Goal: Entertainment & Leisure: Consume media (video, audio)

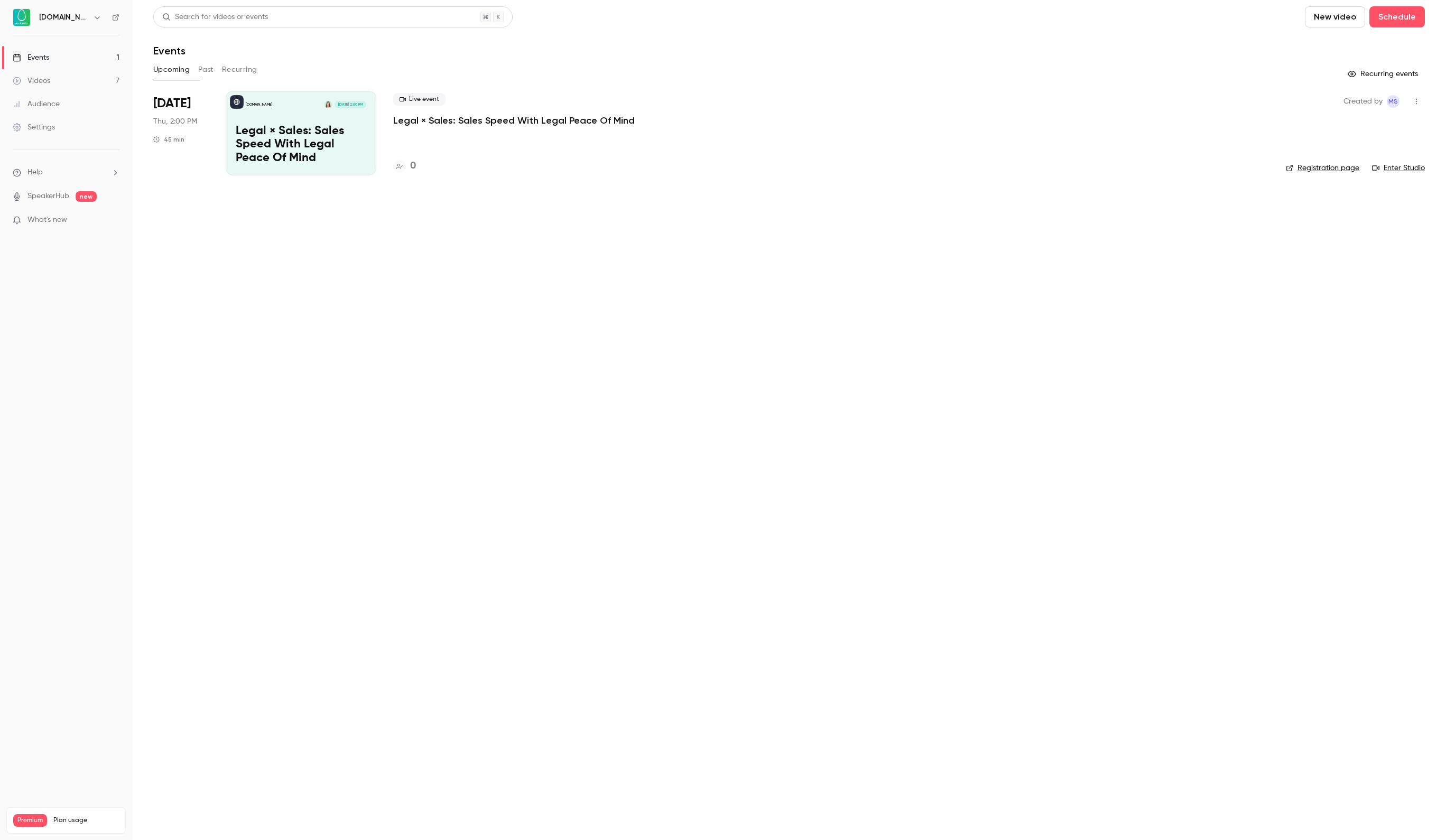
click at [74, 80] on link "Videos 7" at bounding box center [66, 80] width 132 height 23
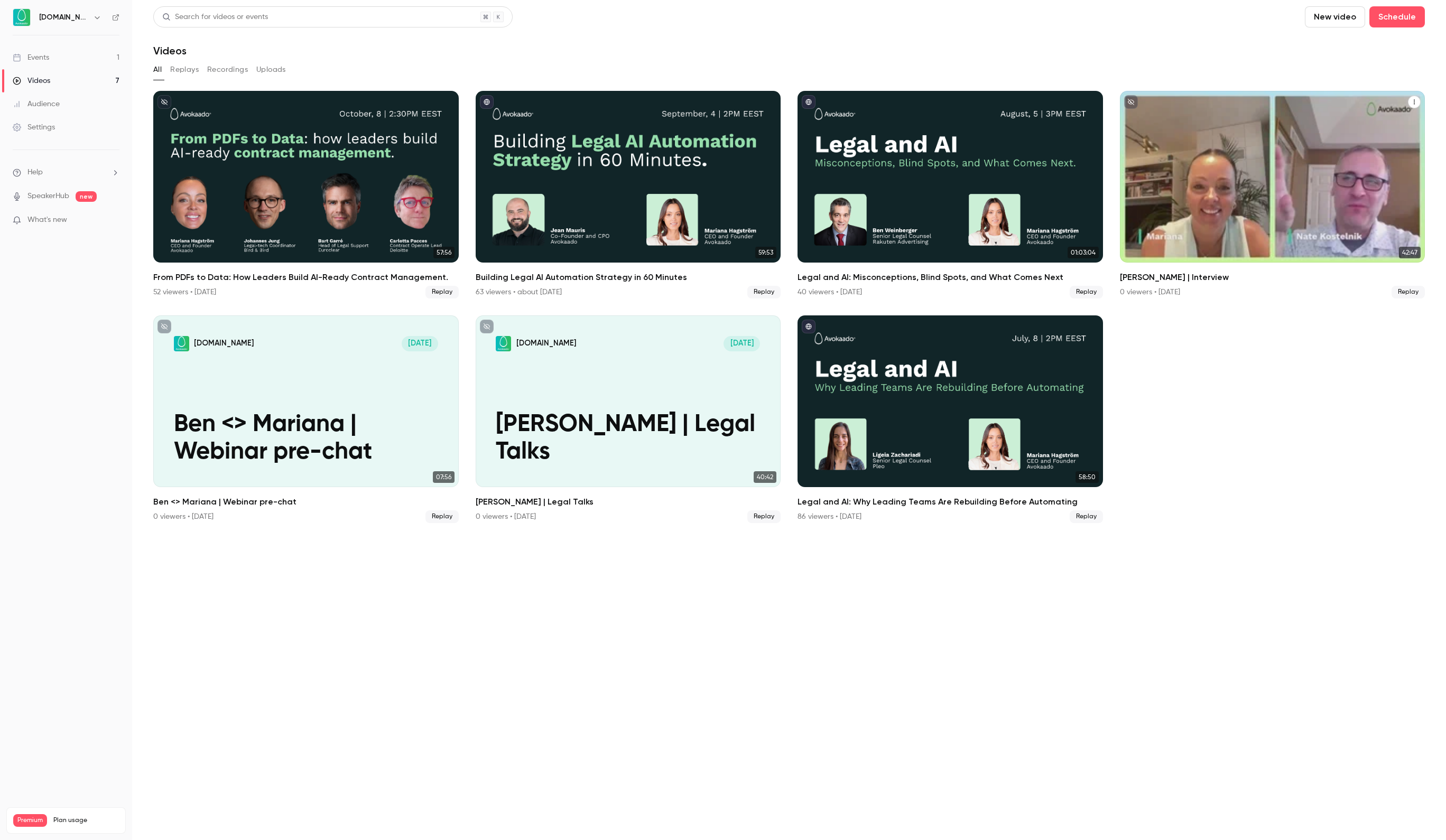
click at [1244, 220] on p "[PERSON_NAME] | Interview" at bounding box center [1272, 214] width 264 height 55
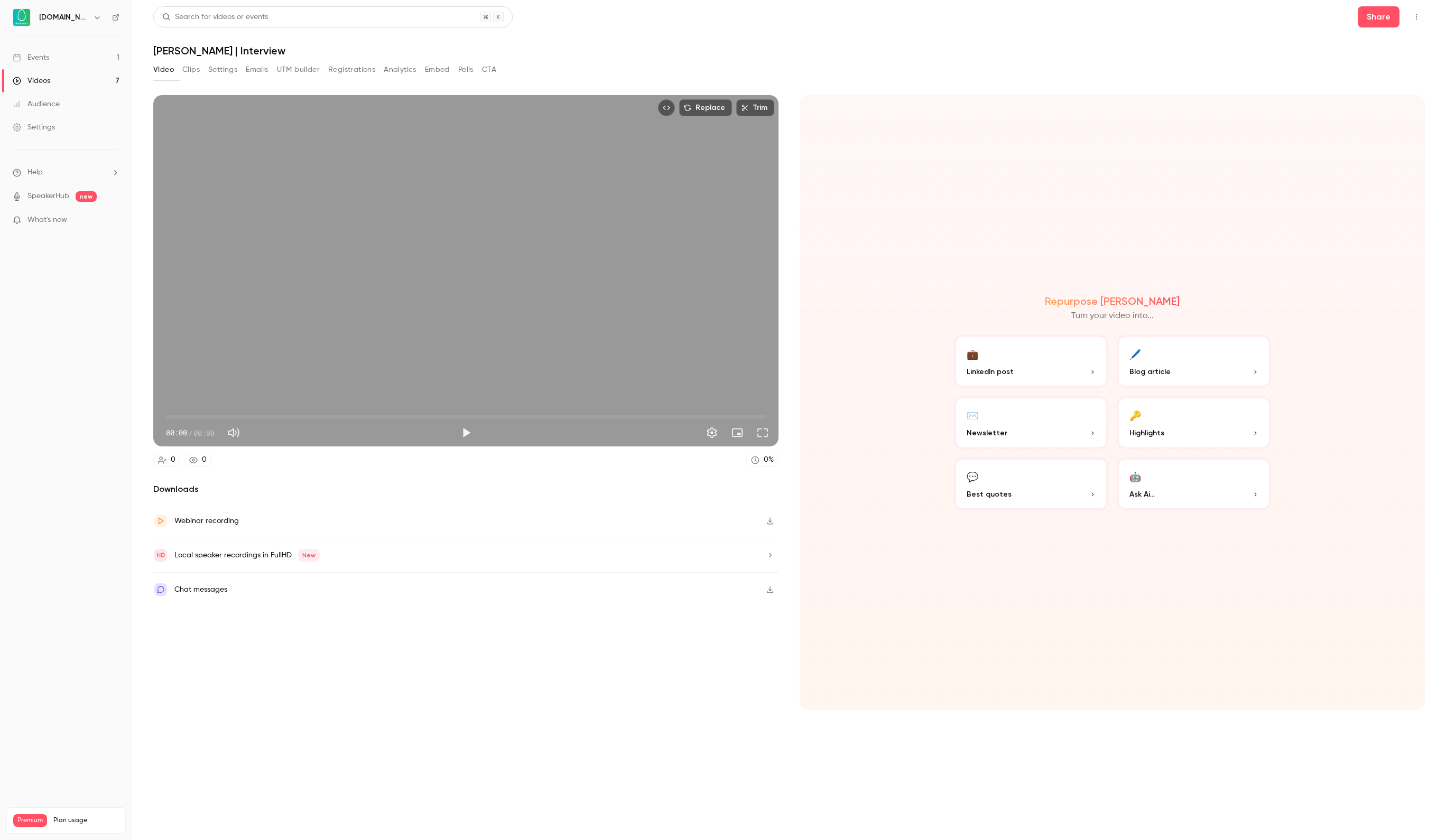
click at [681, 562] on div "Local speaker recordings in FullHD New" at bounding box center [466, 556] width 625 height 35
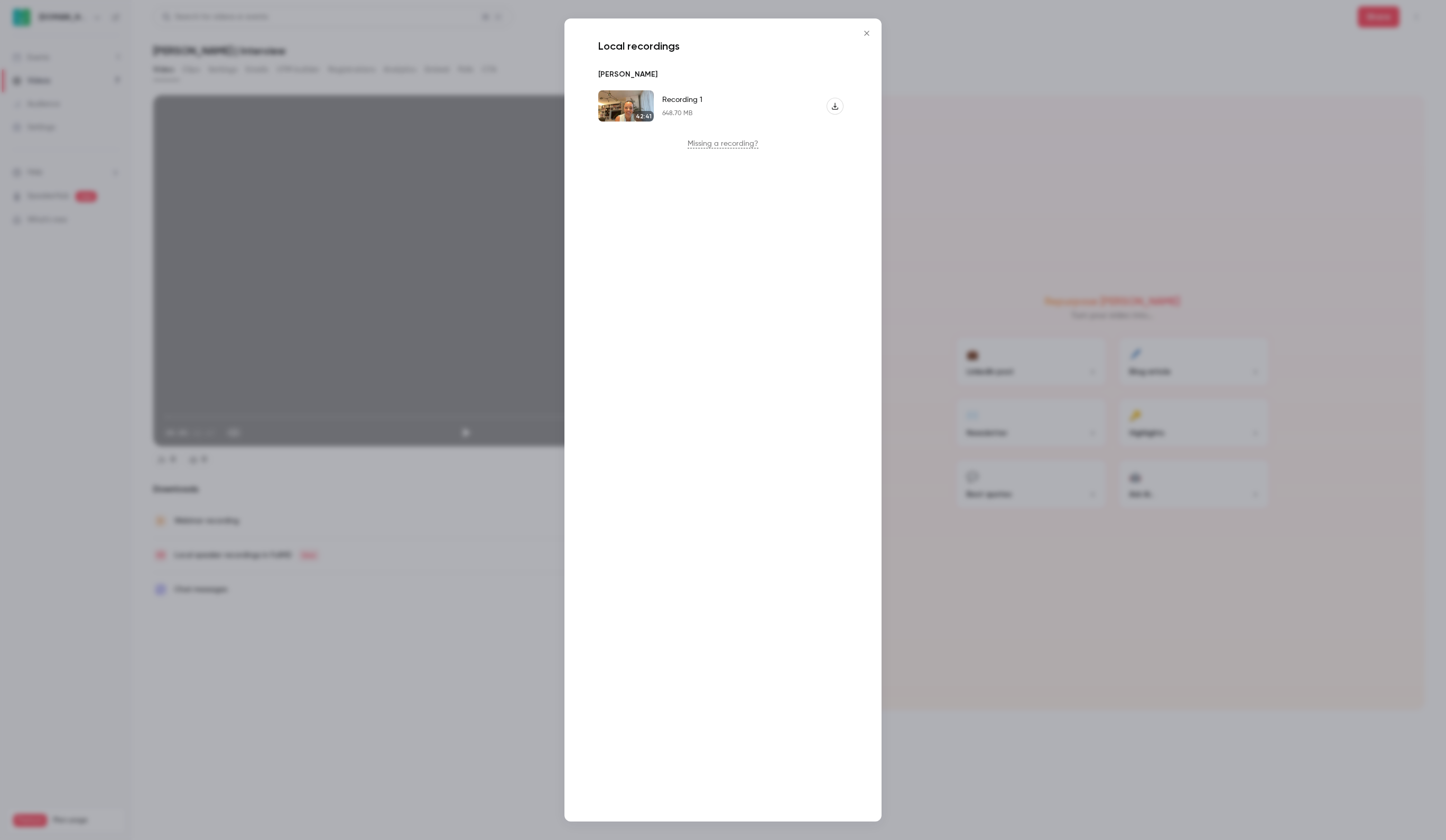
click at [832, 106] on icon "Recording 1" at bounding box center [835, 106] width 7 height 7
click at [867, 31] on icon "Close" at bounding box center [866, 33] width 12 height 8
